Goal: Task Accomplishment & Management: Manage account settings

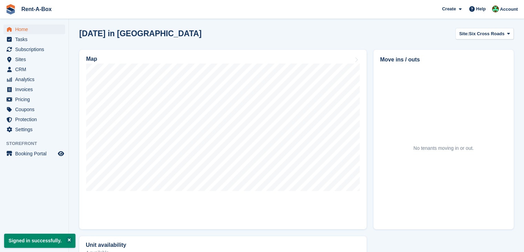
scroll to position [190, 0]
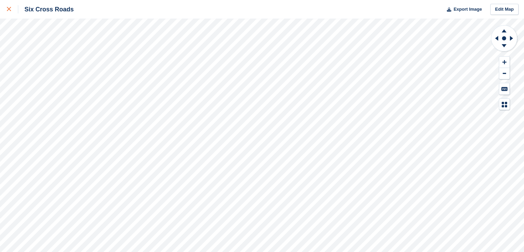
click at [9, 8] on icon at bounding box center [9, 9] width 4 height 4
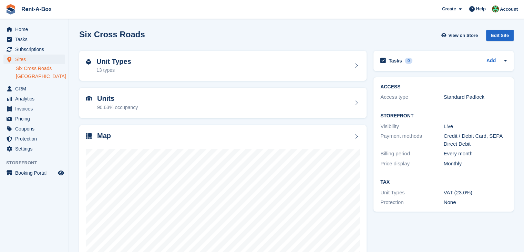
click at [29, 78] on link "[GEOGRAPHIC_DATA]" at bounding box center [40, 76] width 49 height 7
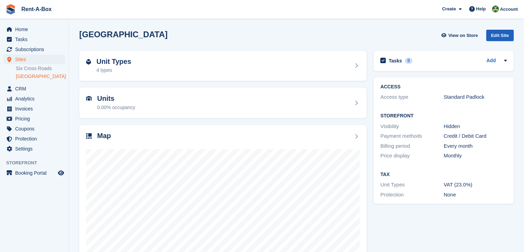
click at [498, 35] on div "Edit Site" at bounding box center [500, 35] width 28 height 11
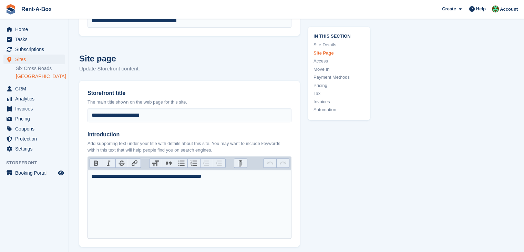
scroll to position [253, 0]
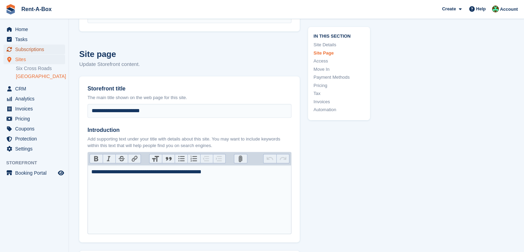
click at [31, 51] on span "Subscriptions" at bounding box center [35, 49] width 41 height 10
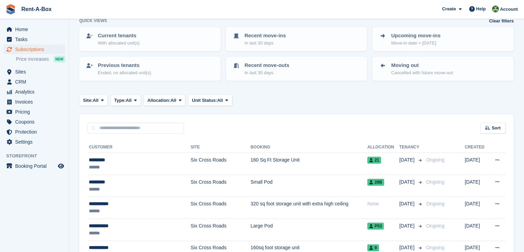
scroll to position [55, 0]
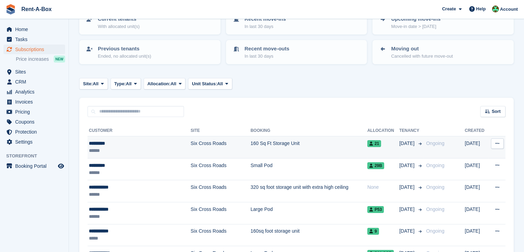
click at [191, 149] on td "Six Cross Roads" at bounding box center [221, 147] width 60 height 22
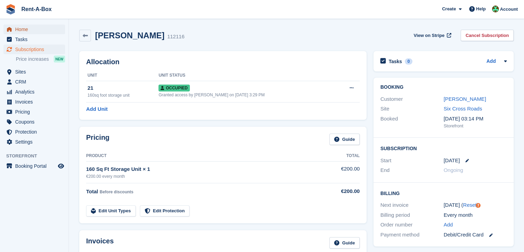
click at [16, 30] on span "Home" at bounding box center [35, 29] width 41 height 10
